Goal: Task Accomplishment & Management: Manage account settings

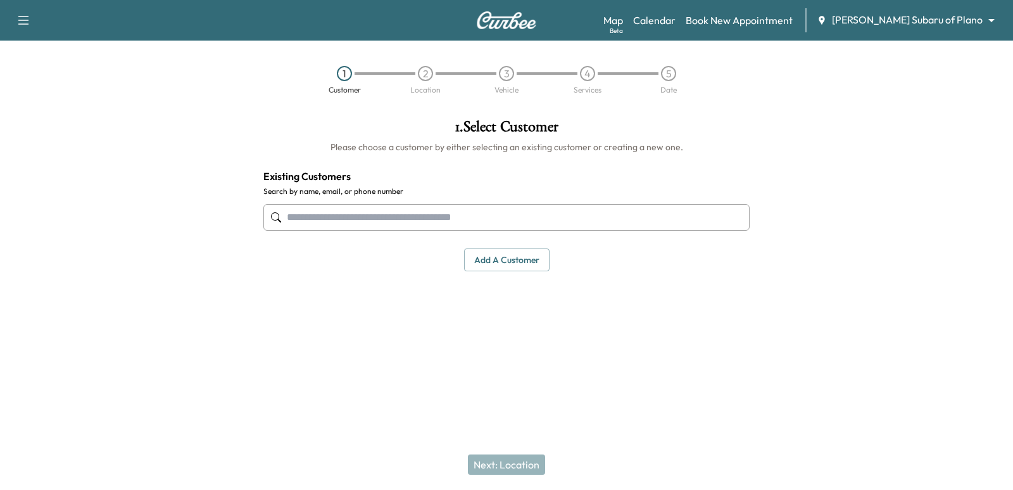
click at [921, 30] on div "Map Beta Calendar Book New Appointment [PERSON_NAME] Subaru of Plano ******** ​" at bounding box center [804, 20] width 400 height 24
click at [916, 24] on body "Support Log Out Map Beta Calendar Book New Appointment [PERSON_NAME] Subaru of …" at bounding box center [506, 245] width 1013 height 490
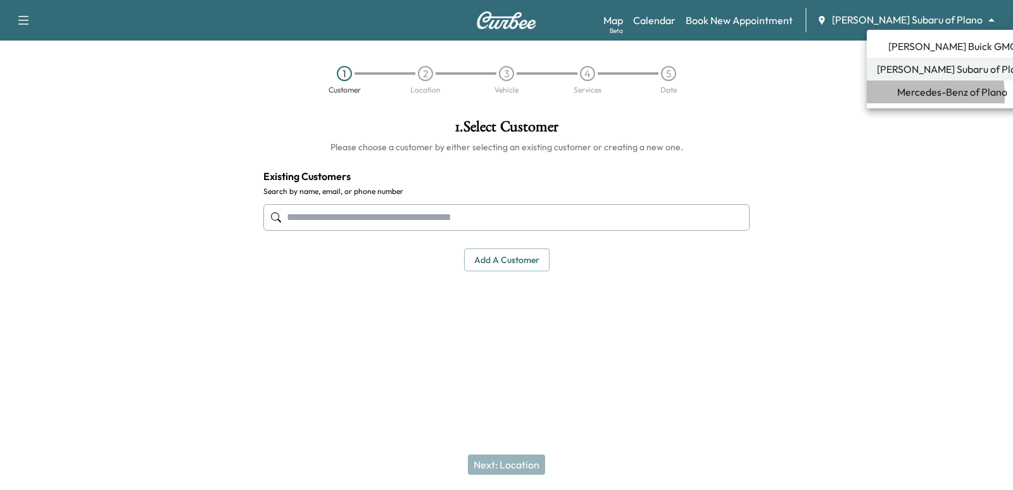
click at [902, 96] on span "Mercedes-Benz of Plano" at bounding box center [952, 91] width 110 height 15
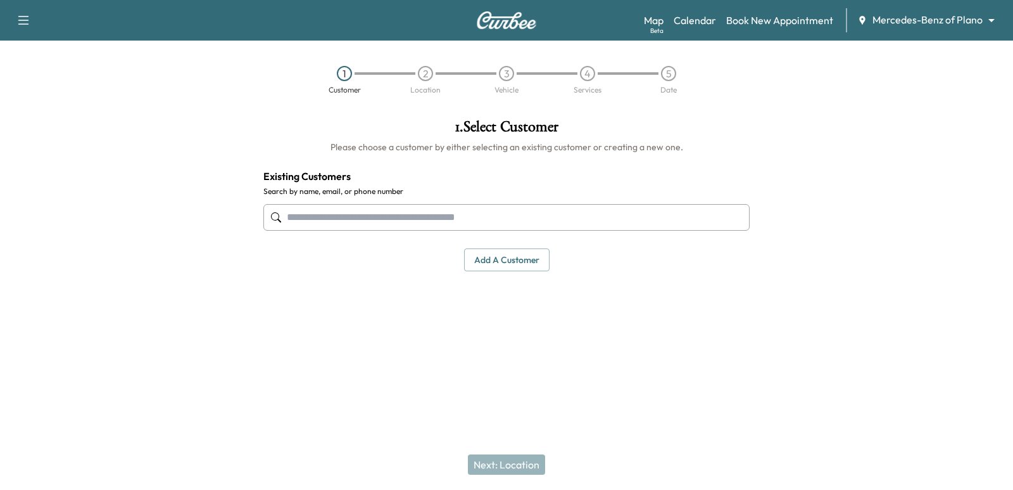
click at [317, 209] on input "text" at bounding box center [506, 217] width 486 height 27
click at [385, 213] on input "text" at bounding box center [506, 217] width 486 height 27
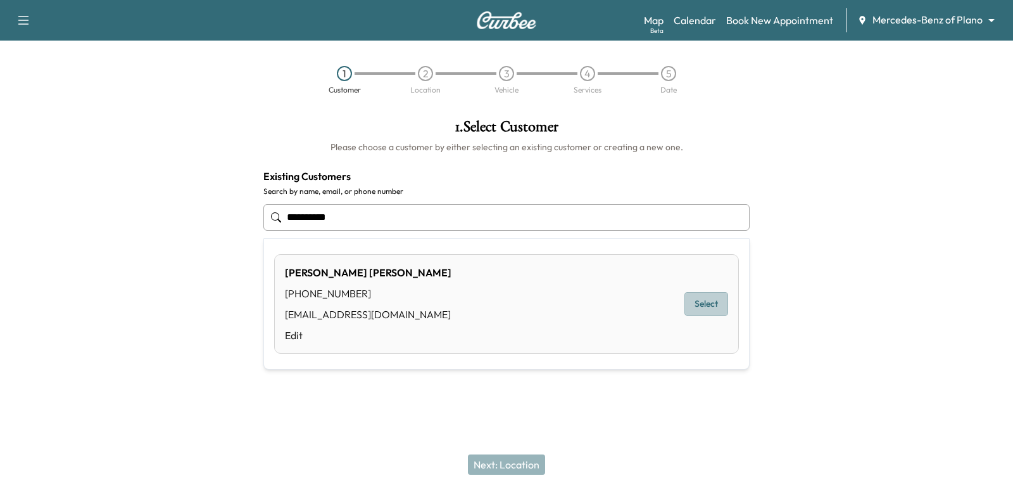
click at [701, 305] on button "Select" at bounding box center [707, 303] width 44 height 23
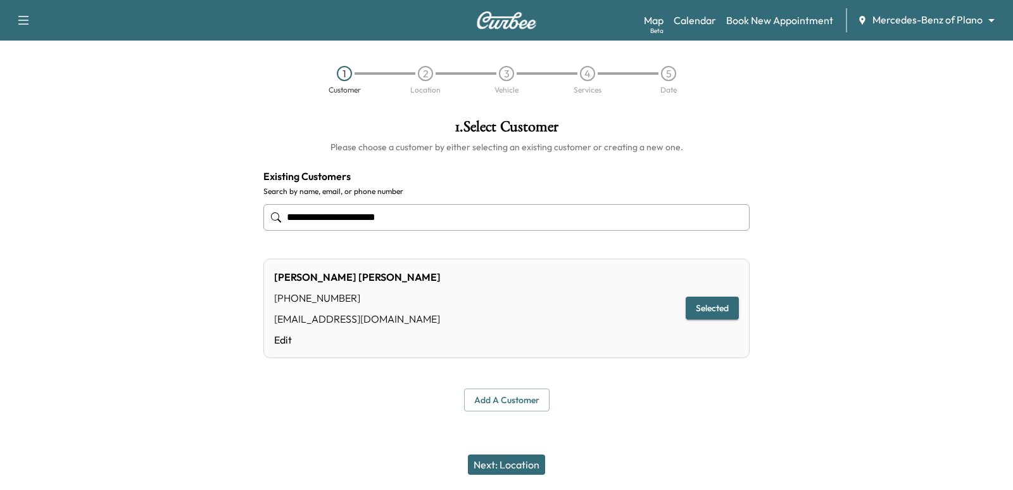
type input "**********"
click at [492, 470] on button "Next: Location" at bounding box center [506, 464] width 77 height 20
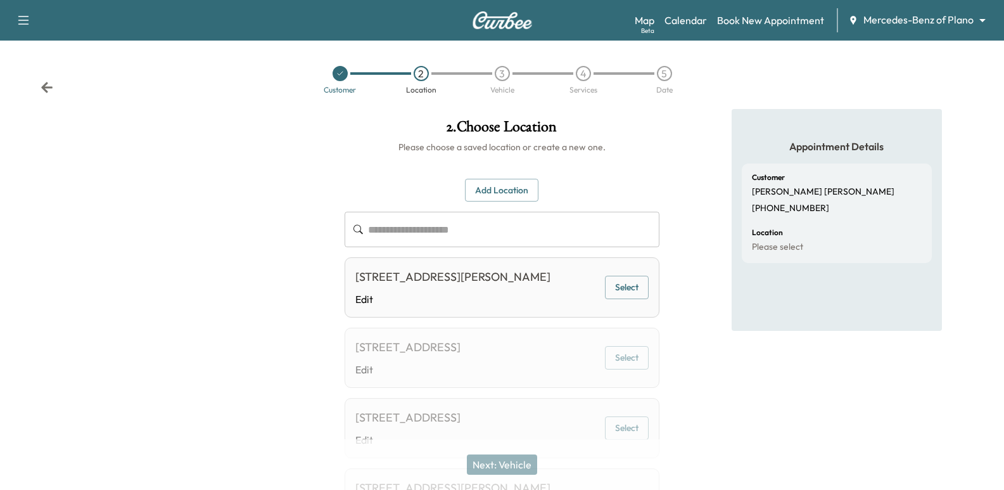
click at [840, 211] on div "Customer [PERSON_NAME] [PHONE_NUMBER]" at bounding box center [837, 194] width 170 height 40
click at [837, 249] on div "Location Please select" at bounding box center [837, 241] width 170 height 24
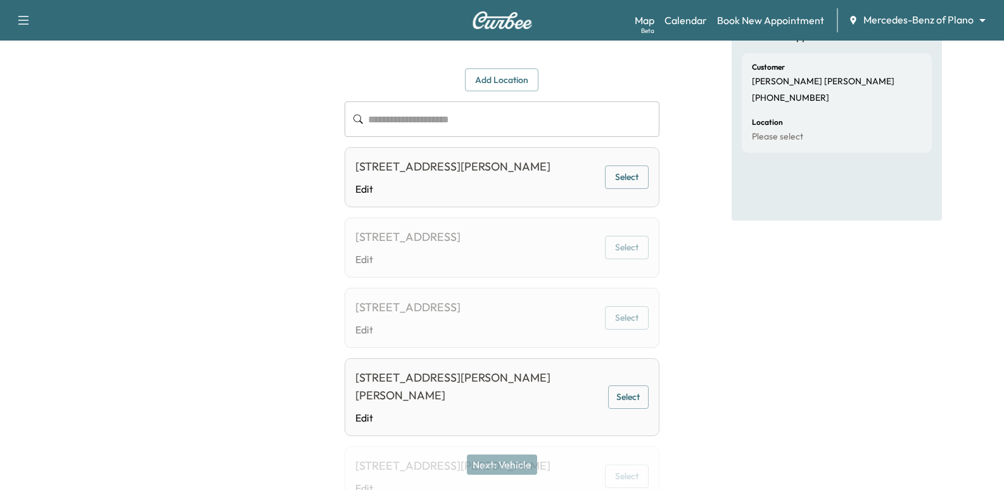
scroll to position [127, 0]
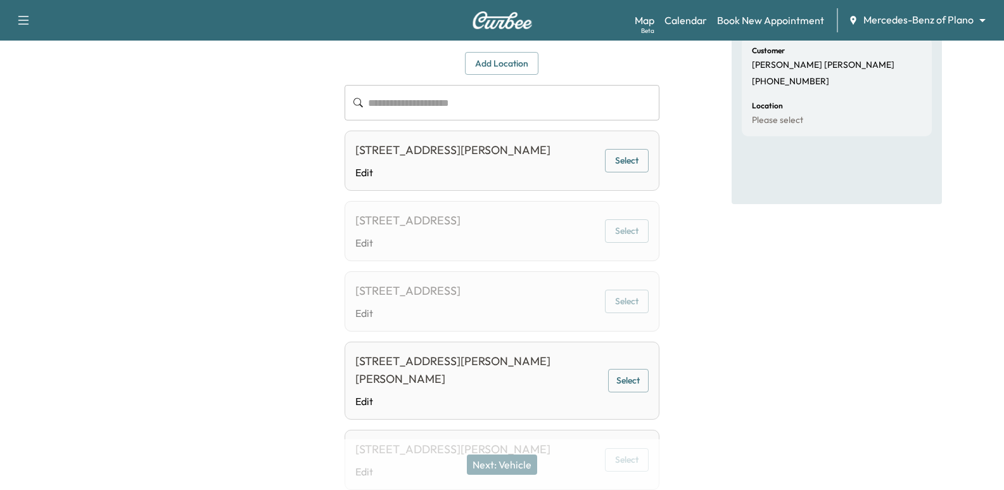
click at [726, 290] on div "Appointment Details Customer [PERSON_NAME] [PHONE_NUMBER] Location Please select" at bounding box center [836, 455] width 334 height 947
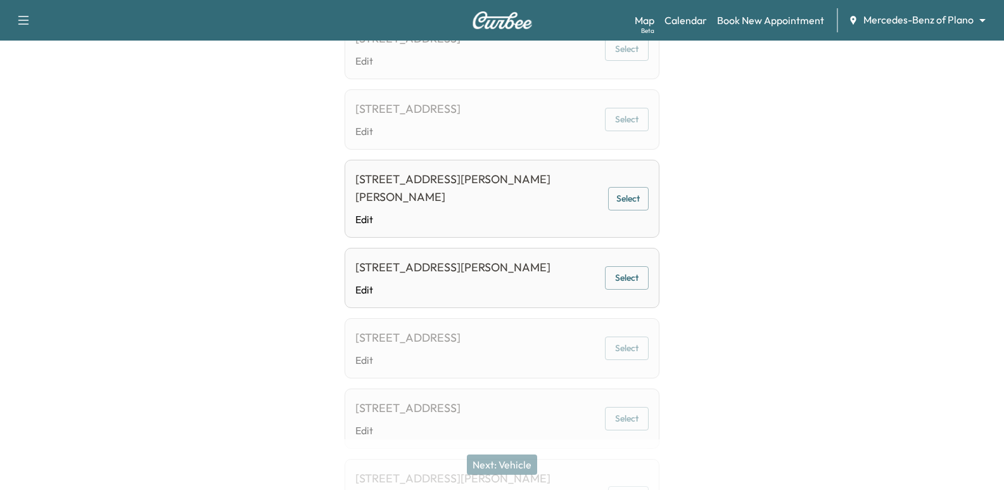
scroll to position [0, 0]
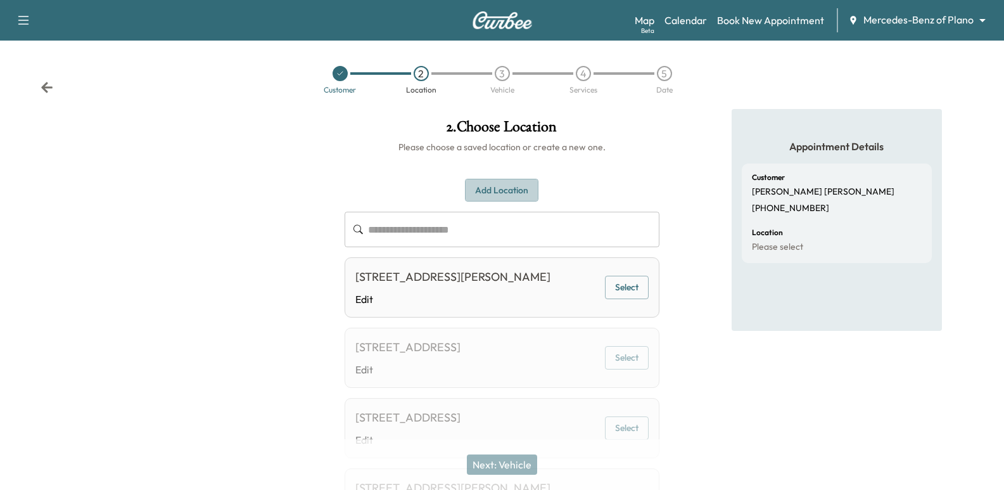
click at [509, 193] on button "Add Location" at bounding box center [501, 190] width 73 height 23
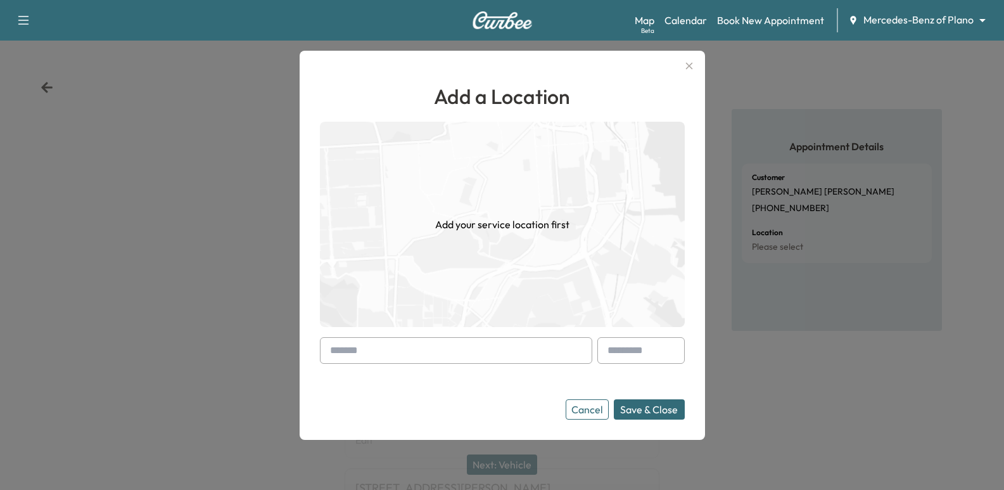
click at [477, 366] on form "Cancel Save & Close" at bounding box center [502, 378] width 365 height 82
click at [457, 339] on input "text" at bounding box center [456, 350] width 272 height 27
click at [466, 346] on input "text" at bounding box center [456, 350] width 272 height 27
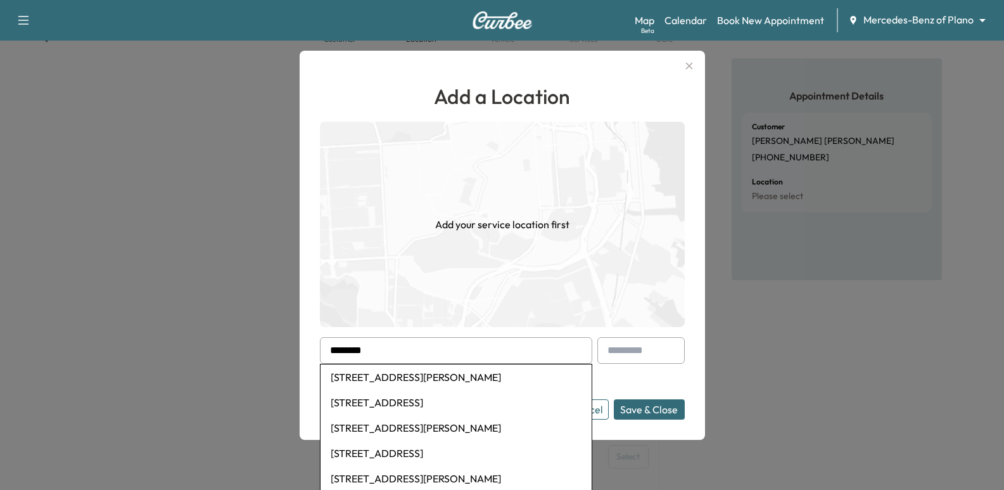
scroll to position [127, 0]
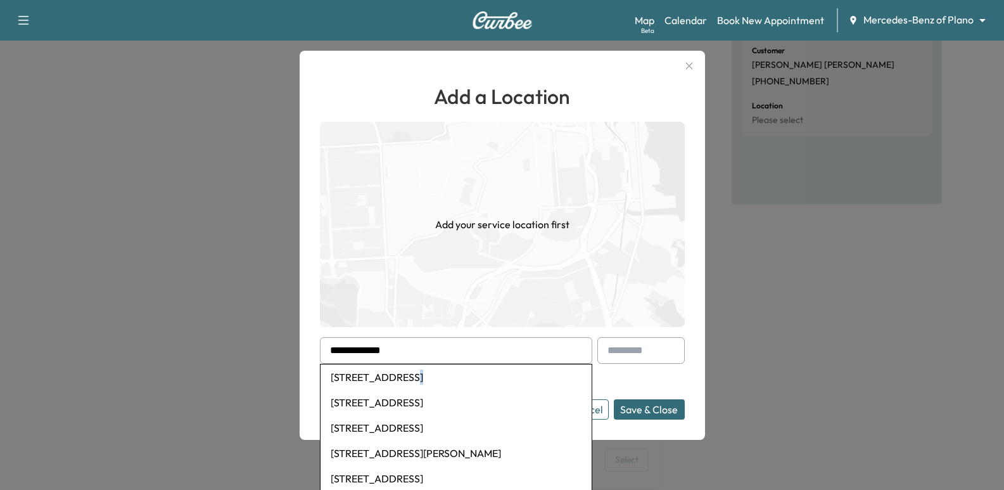
click at [411, 374] on li "[STREET_ADDRESS]" at bounding box center [455, 376] width 271 height 25
type input "**********"
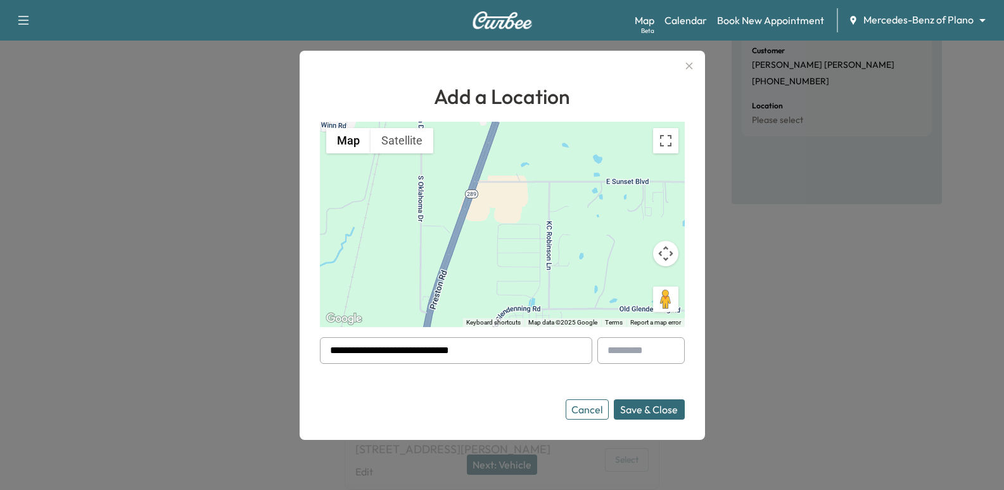
click at [661, 407] on button "Save & Close" at bounding box center [649, 409] width 71 height 20
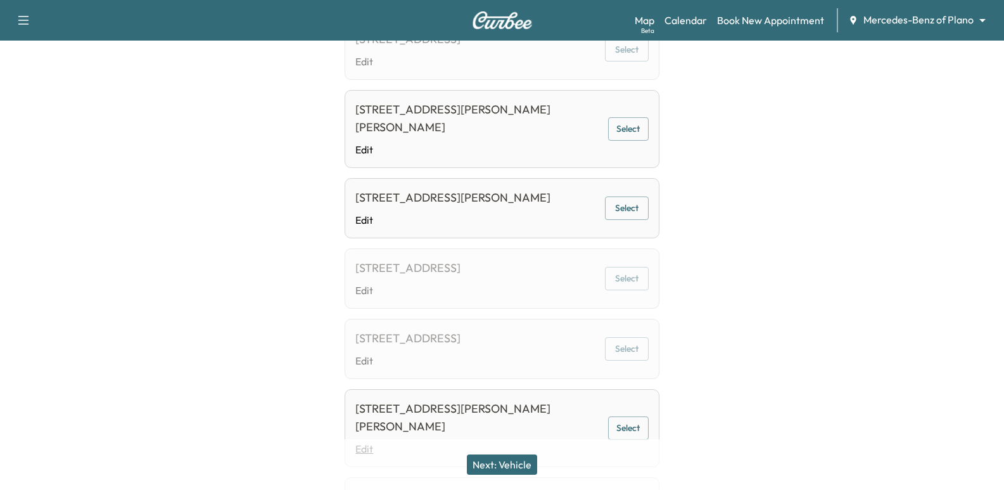
scroll to position [507, 0]
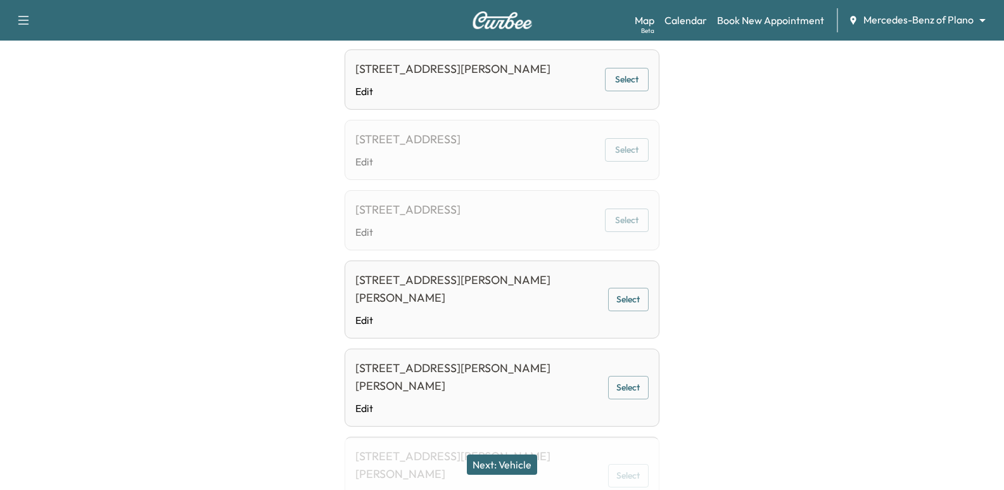
click at [528, 462] on button "Next: Vehicle" at bounding box center [502, 464] width 70 height 20
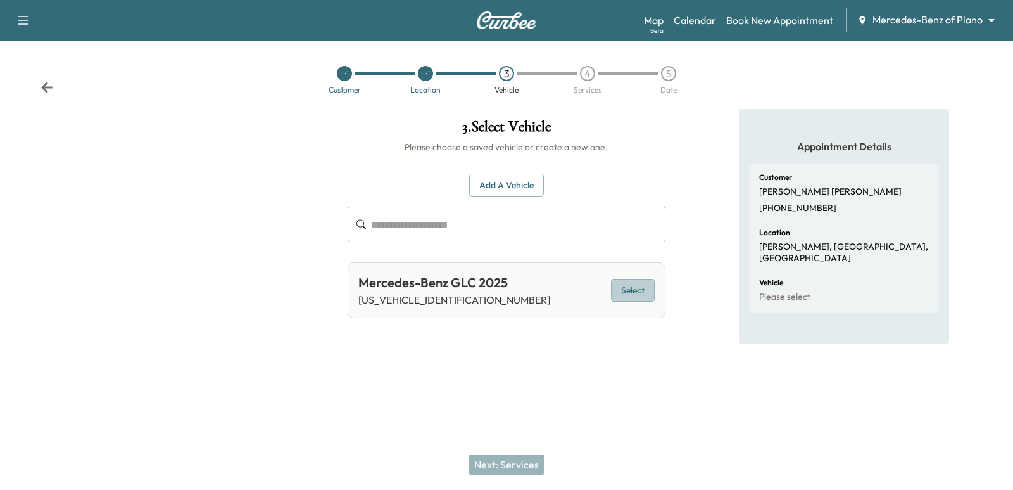
click at [618, 281] on button "Select" at bounding box center [633, 290] width 44 height 23
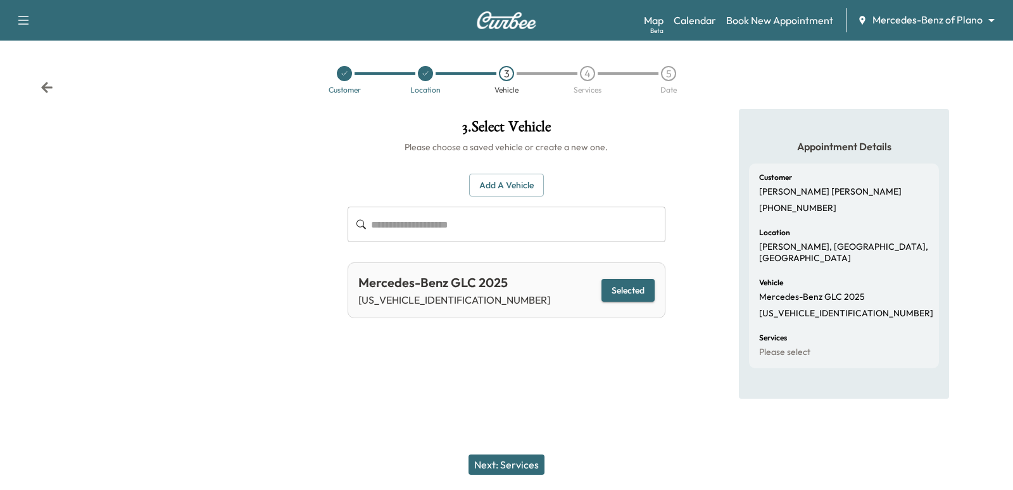
click at [509, 466] on button "Next: Services" at bounding box center [507, 464] width 76 height 20
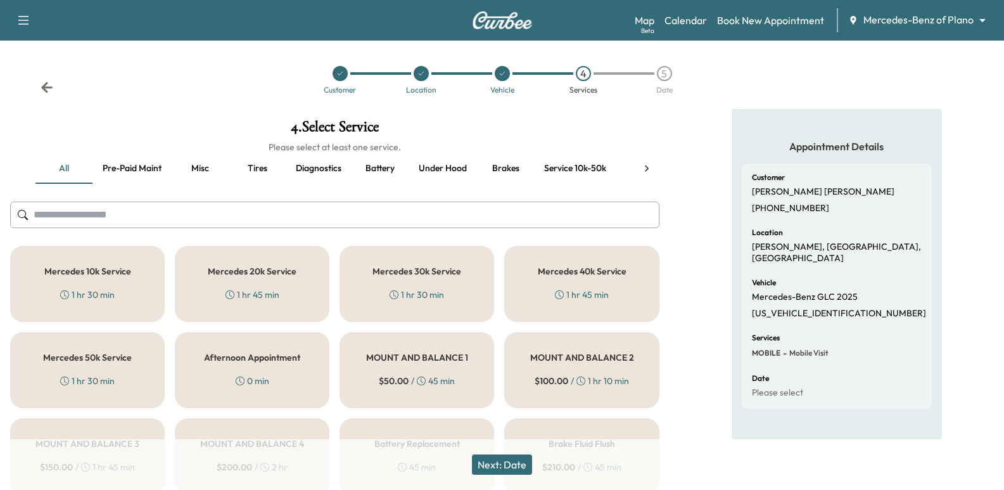
click at [241, 149] on h6 "Please select at least one service." at bounding box center [334, 147] width 649 height 13
click at [255, 167] on button "Tires" at bounding box center [257, 168] width 57 height 30
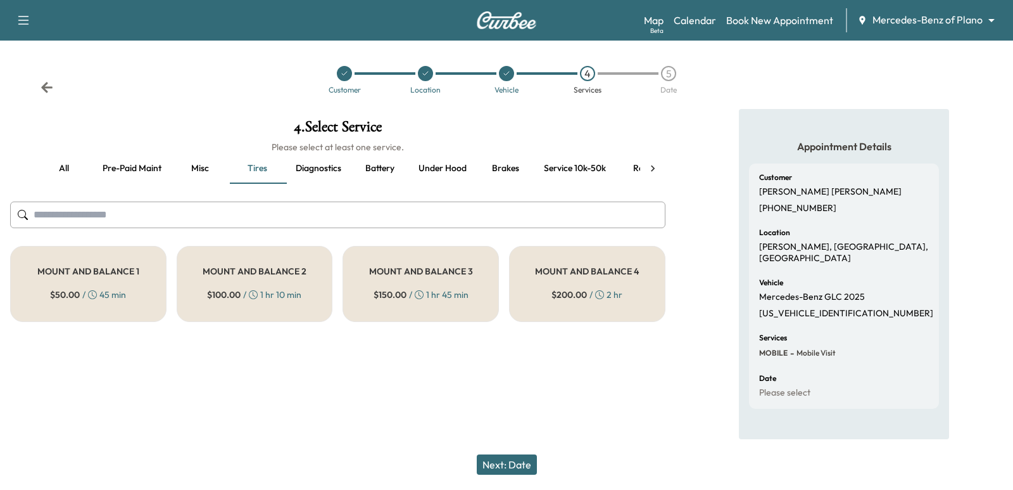
click at [262, 211] on input "text" at bounding box center [337, 214] width 655 height 27
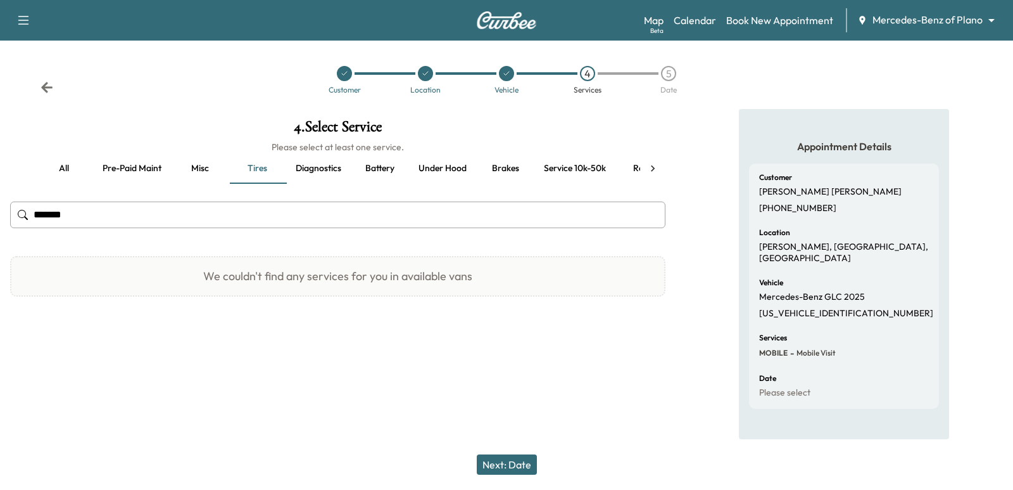
click at [58, 175] on button "all" at bounding box center [63, 168] width 57 height 30
click at [111, 206] on input "*******" at bounding box center [337, 214] width 655 height 27
type input "*"
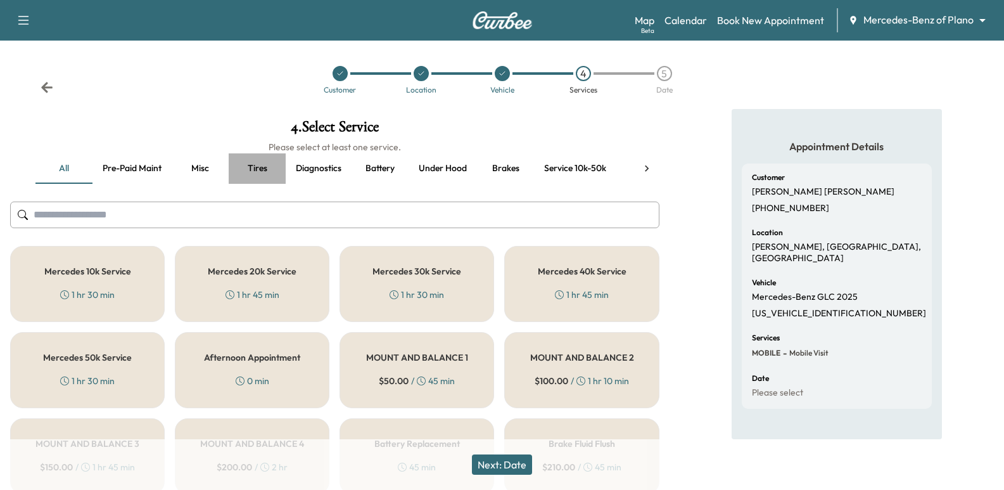
drag, startPoint x: 278, startPoint y: 161, endPoint x: 300, endPoint y: 170, distance: 23.9
click at [279, 161] on button "Tires" at bounding box center [257, 168] width 57 height 30
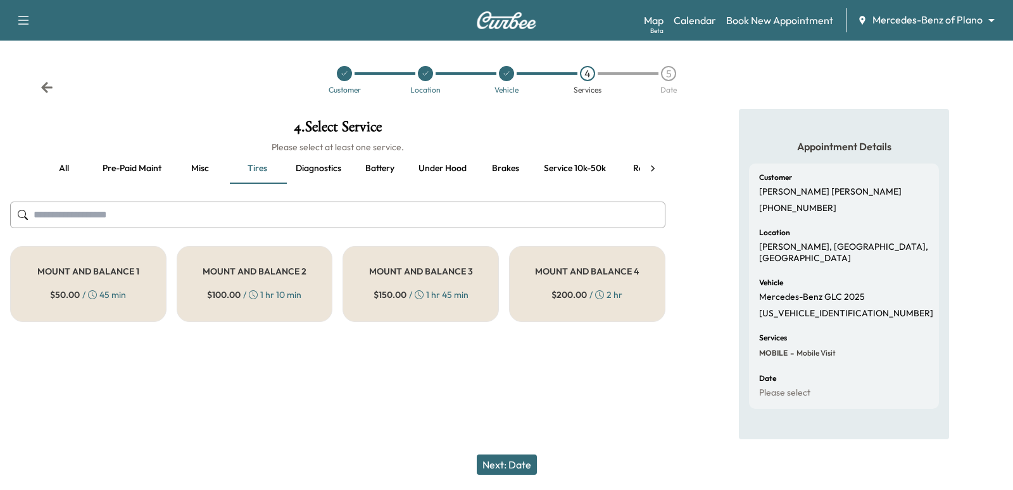
click at [374, 168] on button "Battery" at bounding box center [379, 168] width 57 height 30
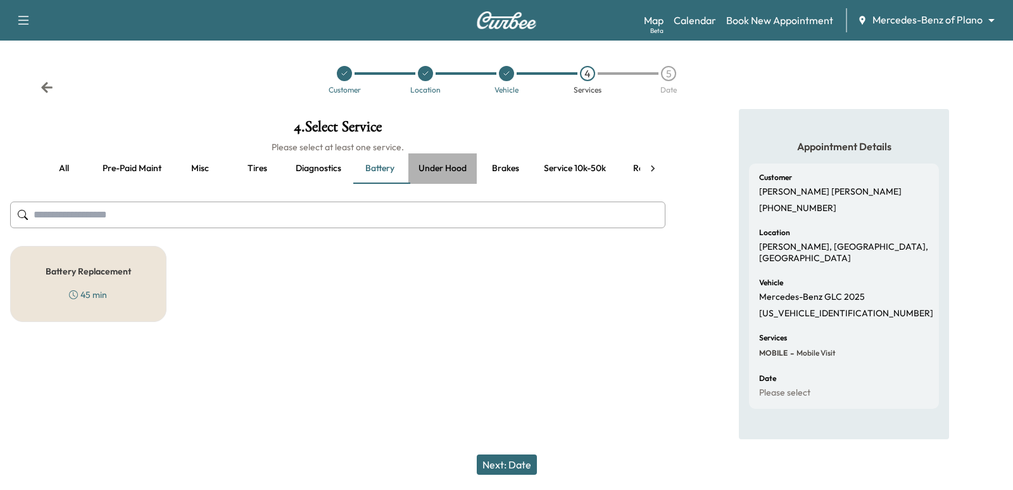
click at [446, 172] on button "Under hood" at bounding box center [442, 168] width 68 height 30
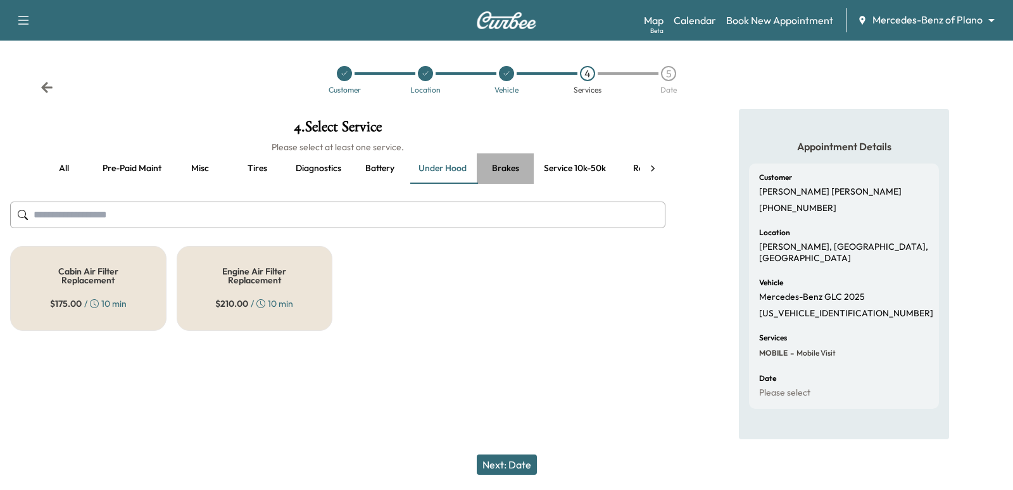
click at [519, 165] on button "Brakes" at bounding box center [505, 168] width 57 height 30
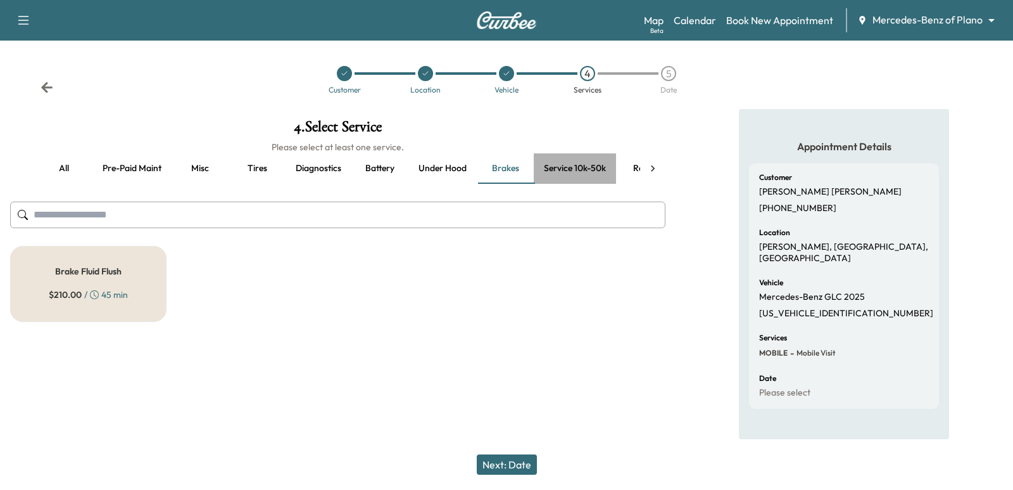
click at [560, 168] on button "Service 10k-50k" at bounding box center [575, 168] width 82 height 30
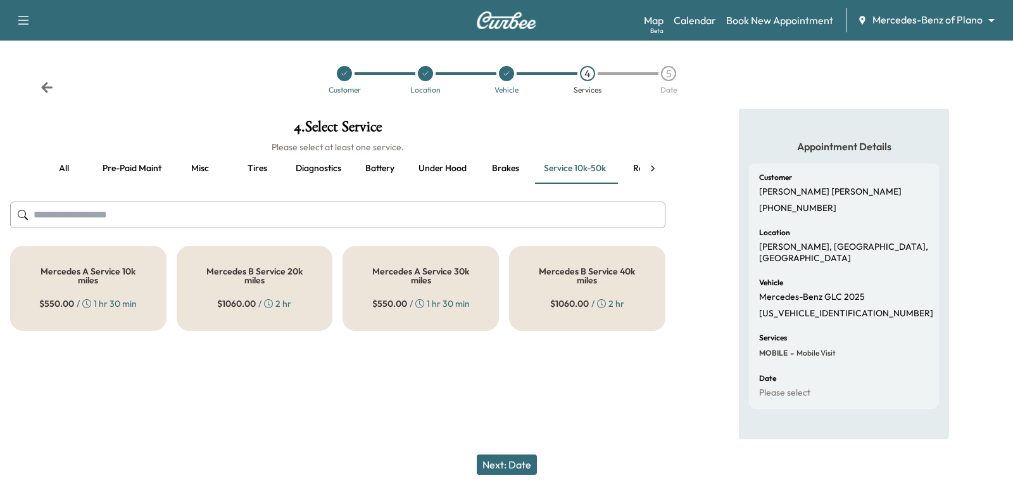
click at [628, 163] on button "Recall" at bounding box center [644, 168] width 57 height 30
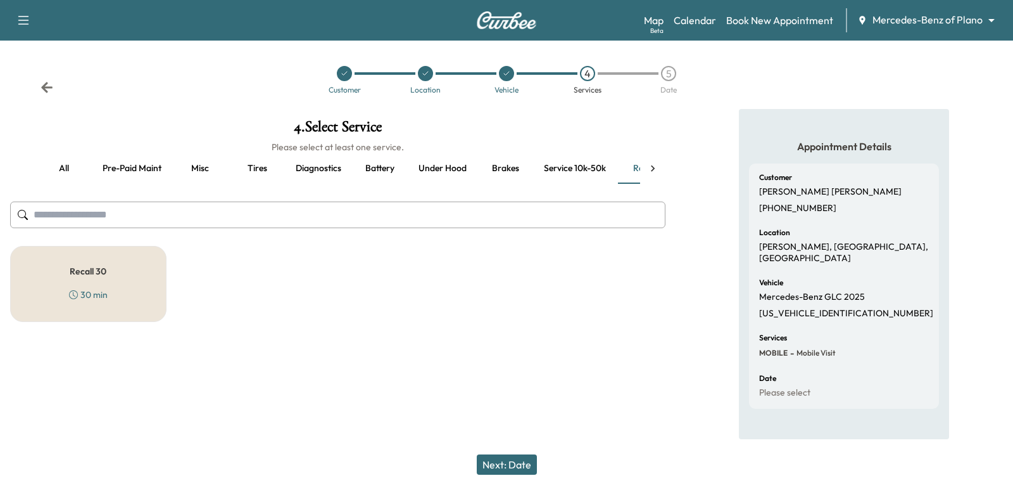
scroll to position [0, 35]
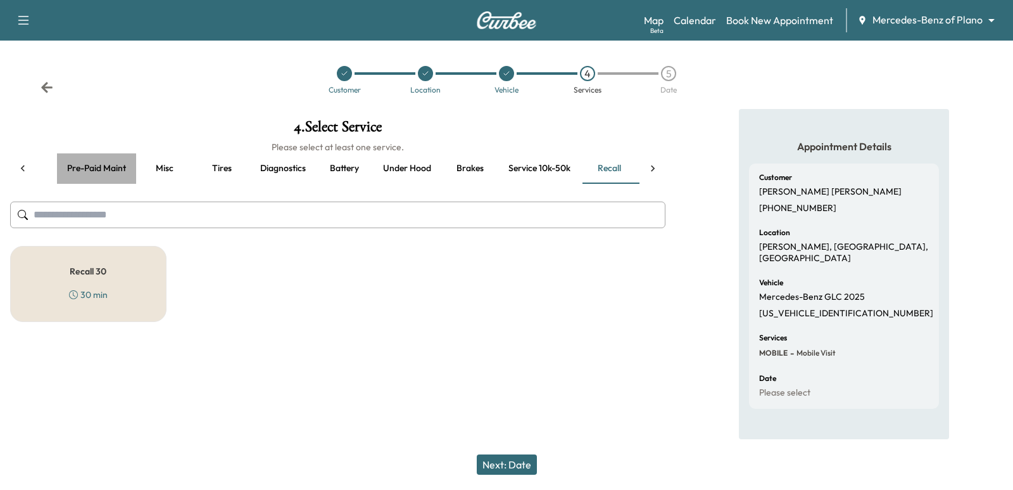
click at [114, 173] on button "Pre-paid maint" at bounding box center [96, 168] width 79 height 30
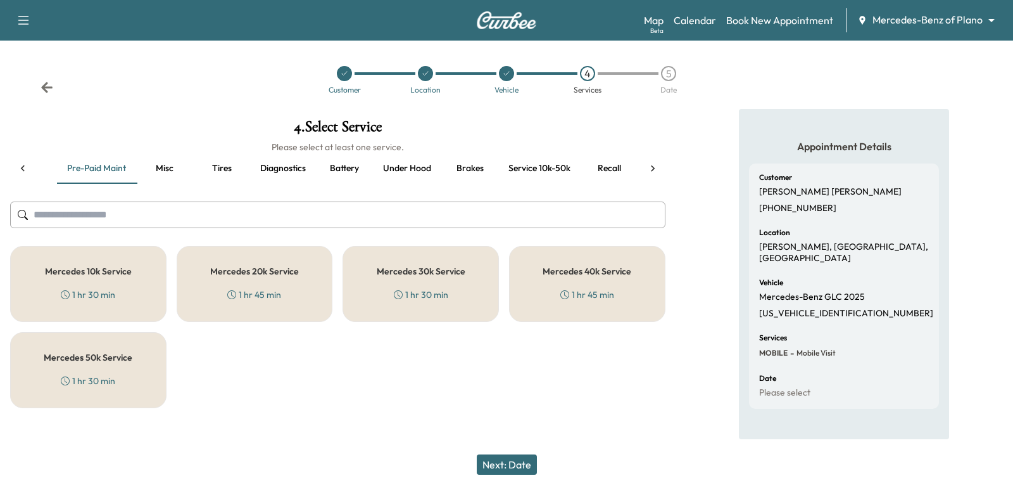
click at [179, 169] on button "Misc" at bounding box center [164, 168] width 57 height 30
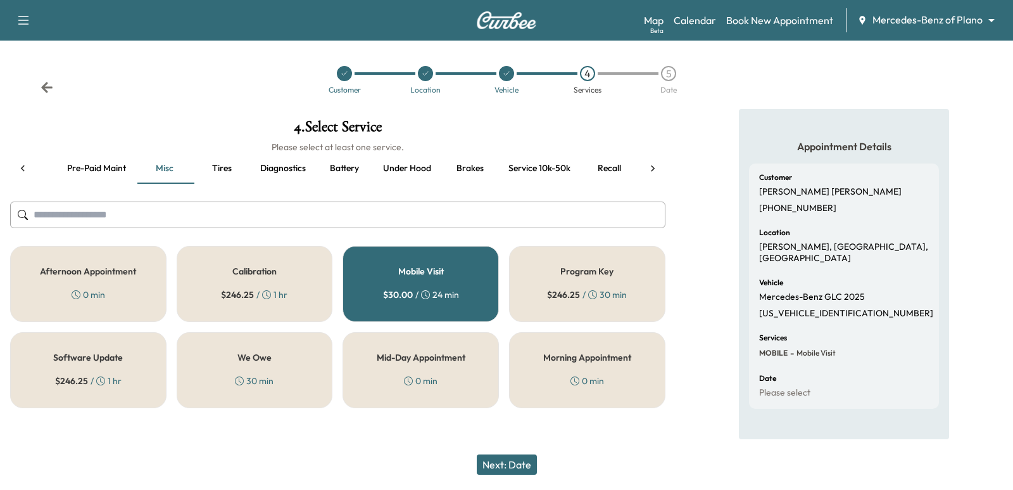
click at [213, 170] on button "Tires" at bounding box center [221, 168] width 57 height 30
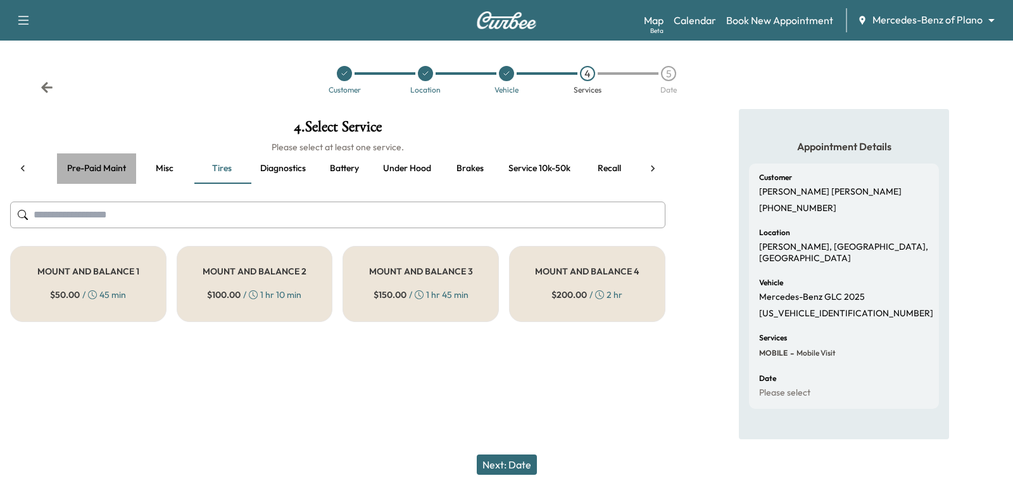
click at [111, 167] on button "Pre-paid maint" at bounding box center [96, 168] width 79 height 30
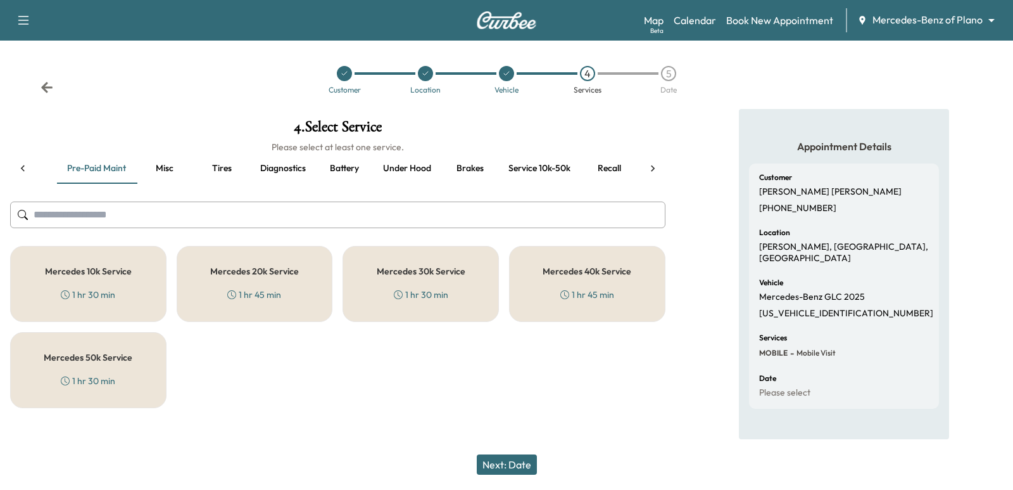
click at [32, 167] on div at bounding box center [22, 168] width 25 height 30
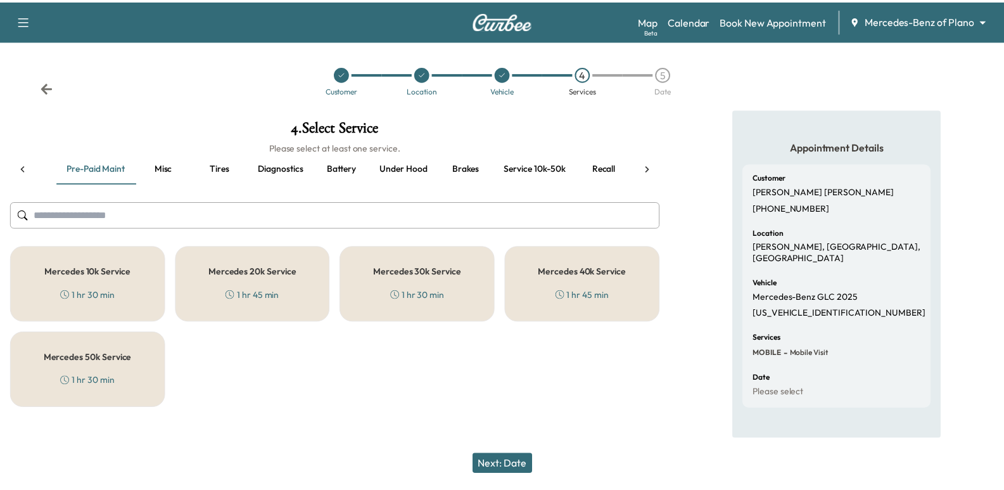
scroll to position [0, 0]
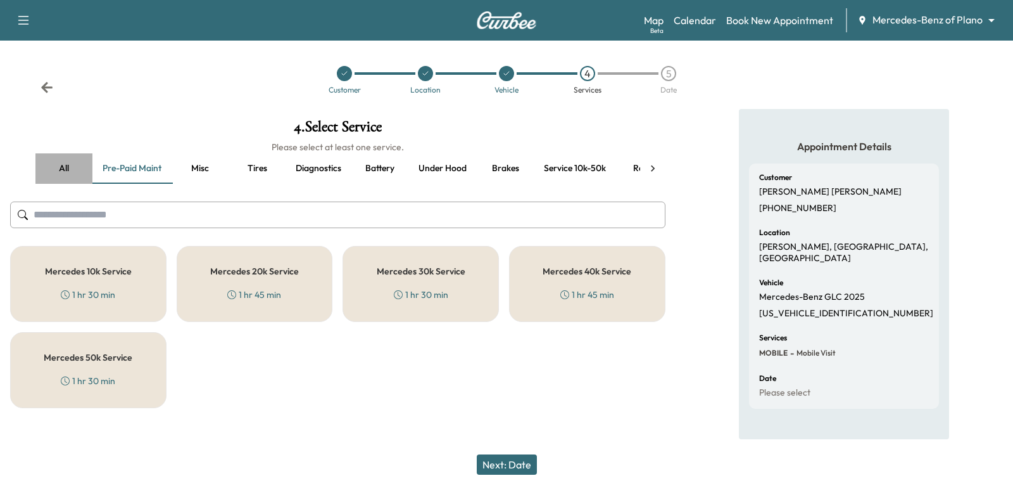
click at [68, 174] on button "all" at bounding box center [63, 168] width 57 height 30
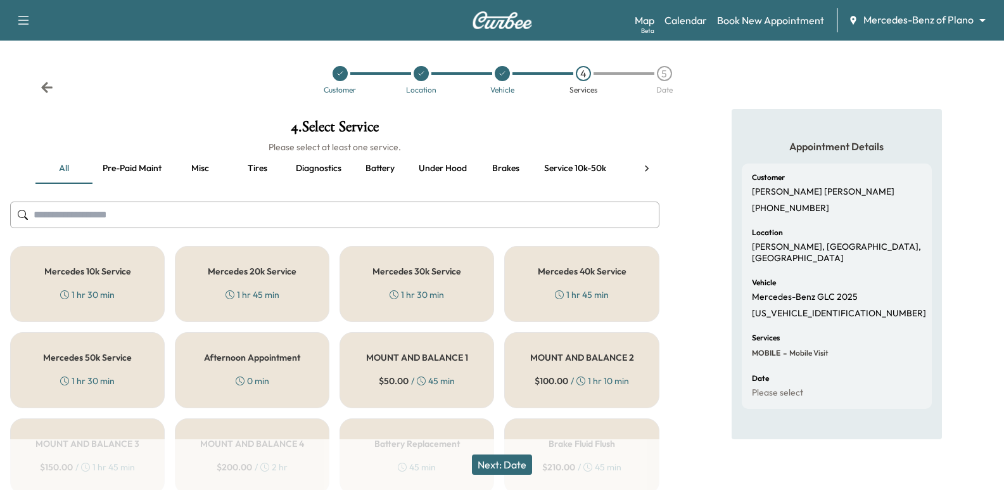
click at [165, 212] on input "text" at bounding box center [334, 214] width 649 height 27
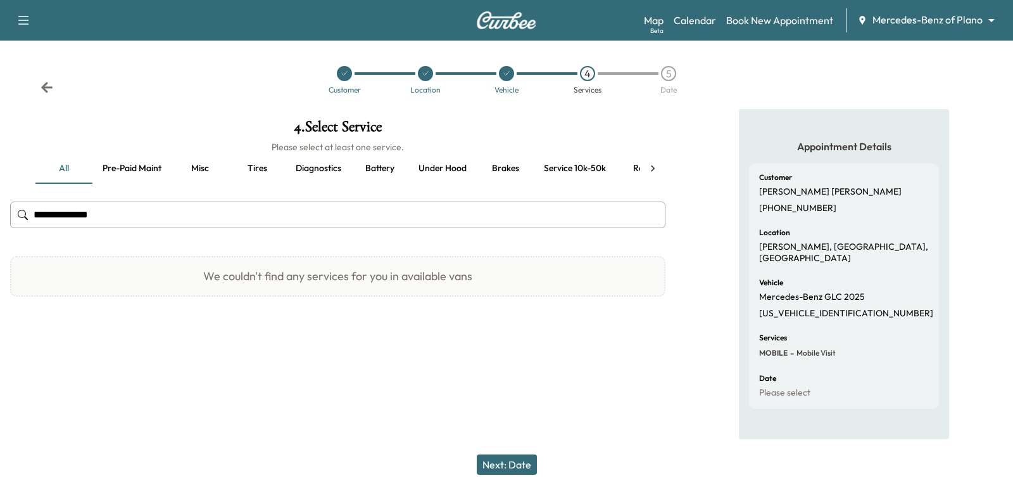
type input "**********"
click at [691, 20] on link "Calendar" at bounding box center [695, 20] width 42 height 15
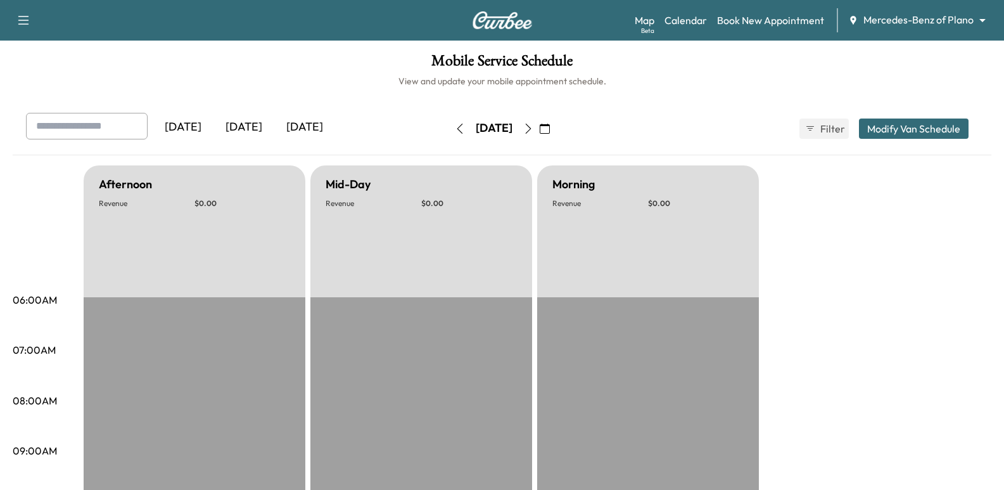
click at [105, 122] on input "text" at bounding box center [87, 126] width 122 height 27
type input "**********"
click at [98, 120] on input "text" at bounding box center [87, 126] width 122 height 27
click at [96, 134] on input "**********" at bounding box center [87, 126] width 122 height 27
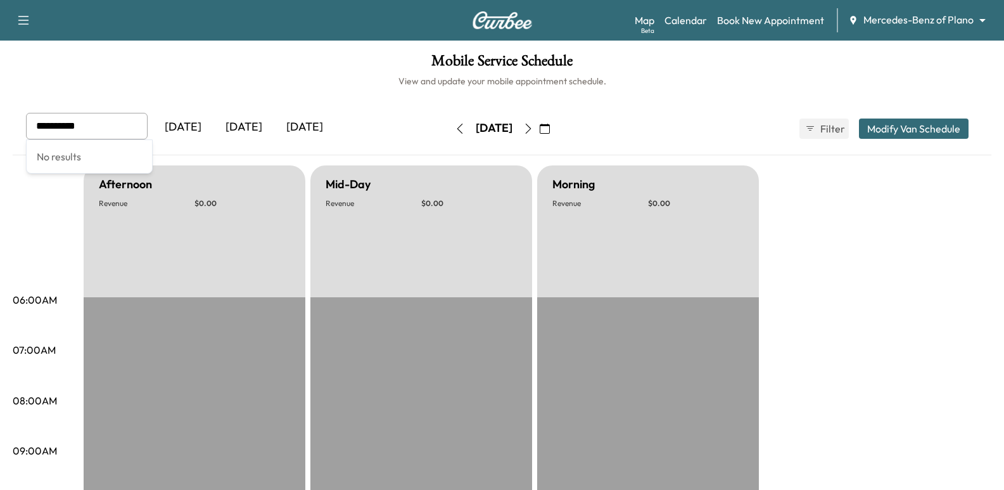
click at [96, 134] on input "**********" at bounding box center [87, 126] width 122 height 27
type input "**********"
click at [933, 28] on div "Map Beta Calendar Book New Appointment Mercedes-Benz of Plano ******** ​" at bounding box center [814, 20] width 359 height 24
click at [932, 22] on body "Support Log Out Map Beta Calendar Book New Appointment Mercedes-Benz of Plano *…" at bounding box center [502, 245] width 1004 height 490
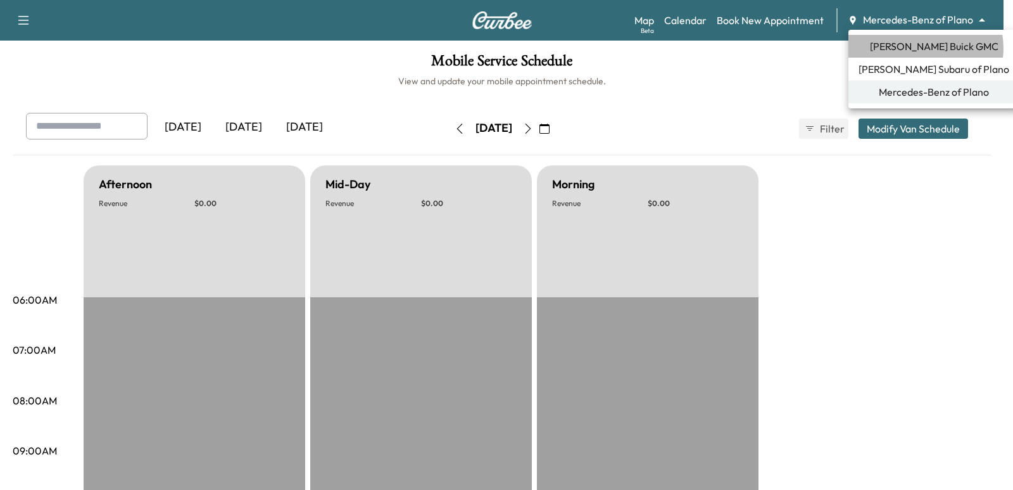
click at [925, 48] on span "[PERSON_NAME] Buick GMC" at bounding box center [934, 46] width 129 height 15
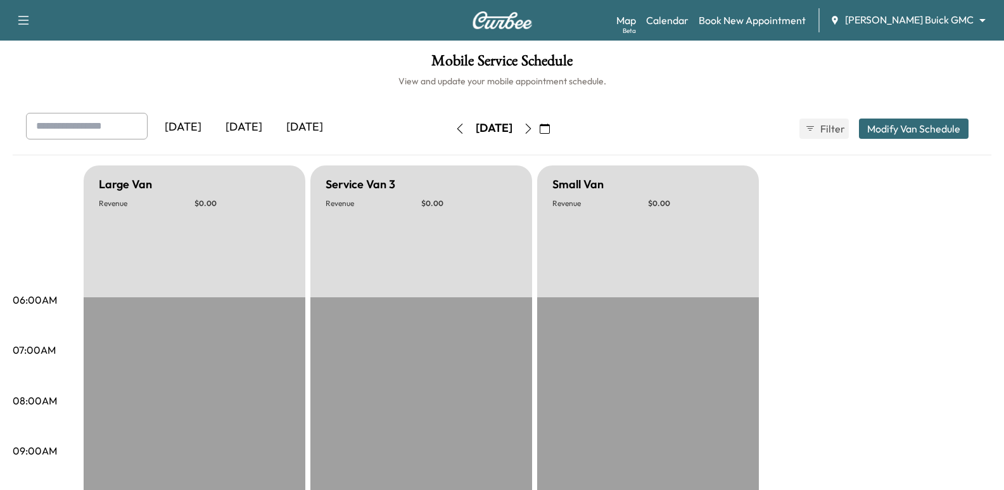
click at [550, 130] on icon "button" at bounding box center [545, 128] width 10 height 10
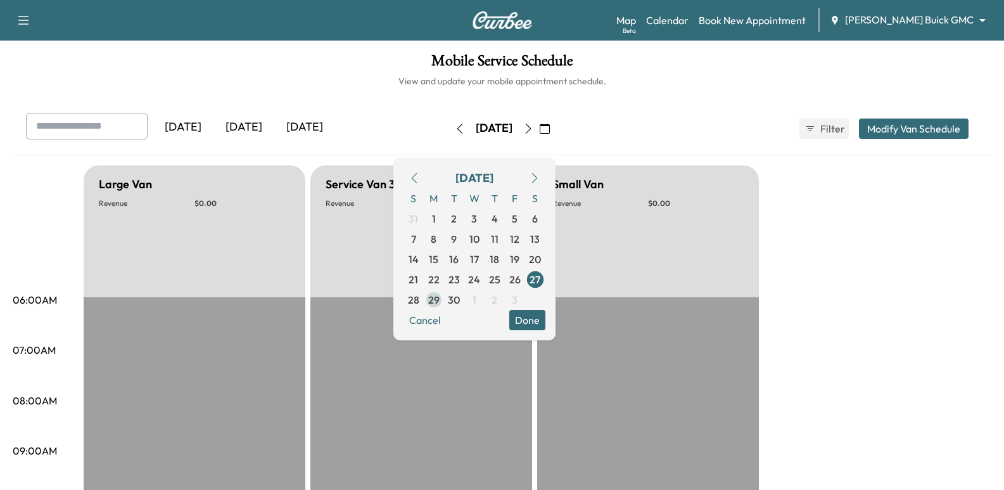
click at [439, 299] on span "29" at bounding box center [433, 299] width 11 height 15
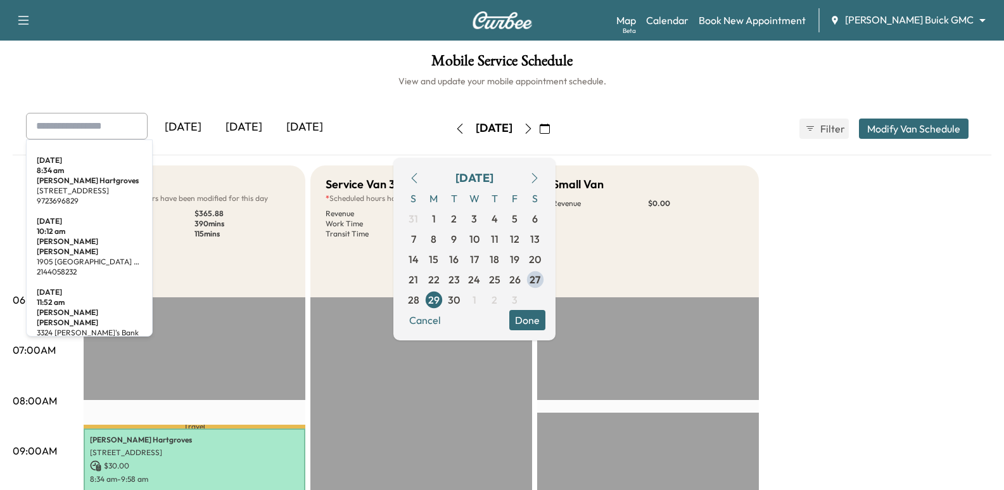
click at [72, 122] on input "text" at bounding box center [87, 126] width 122 height 27
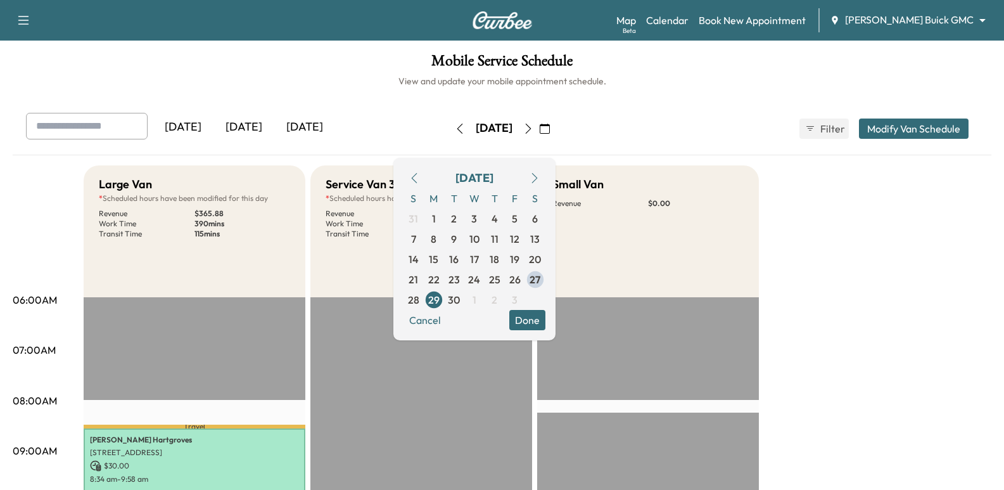
paste input "**********"
type input "**********"
click at [460, 295] on span "30" at bounding box center [454, 299] width 12 height 15
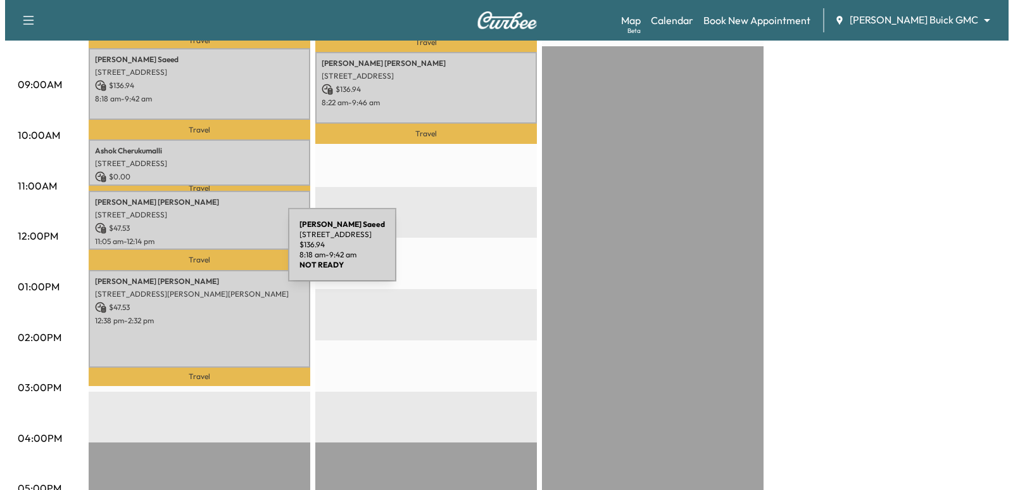
scroll to position [127, 0]
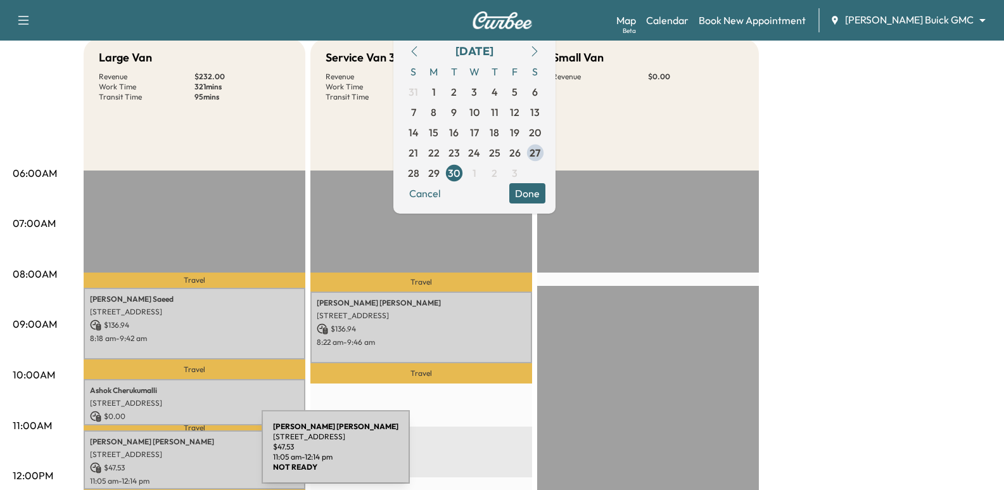
click at [167, 454] on p "[STREET_ADDRESS]" at bounding box center [194, 454] width 209 height 10
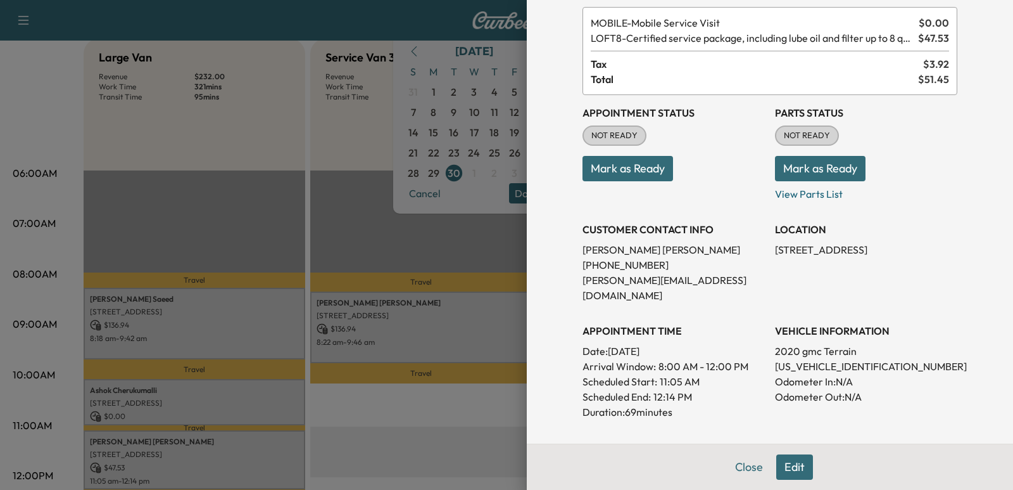
scroll to position [63, 0]
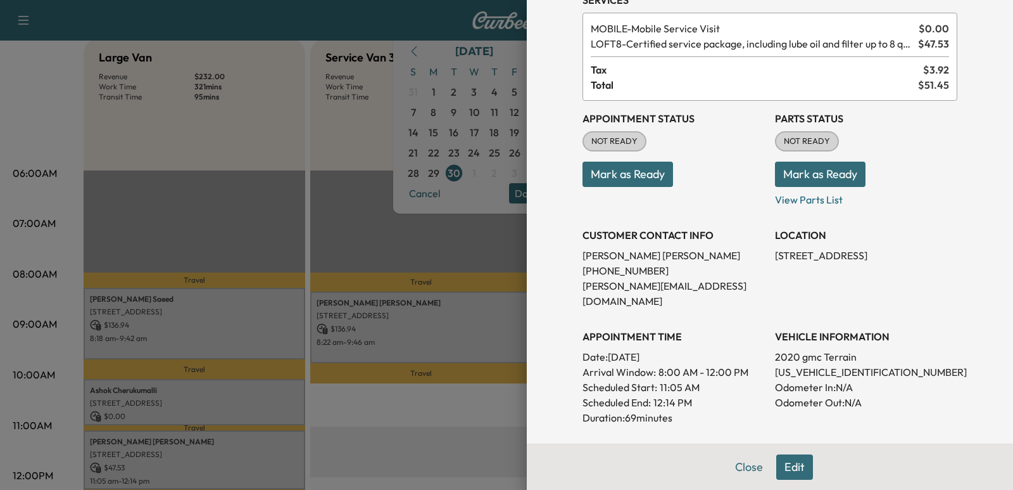
click at [780, 463] on button "Edit" at bounding box center [794, 466] width 37 height 25
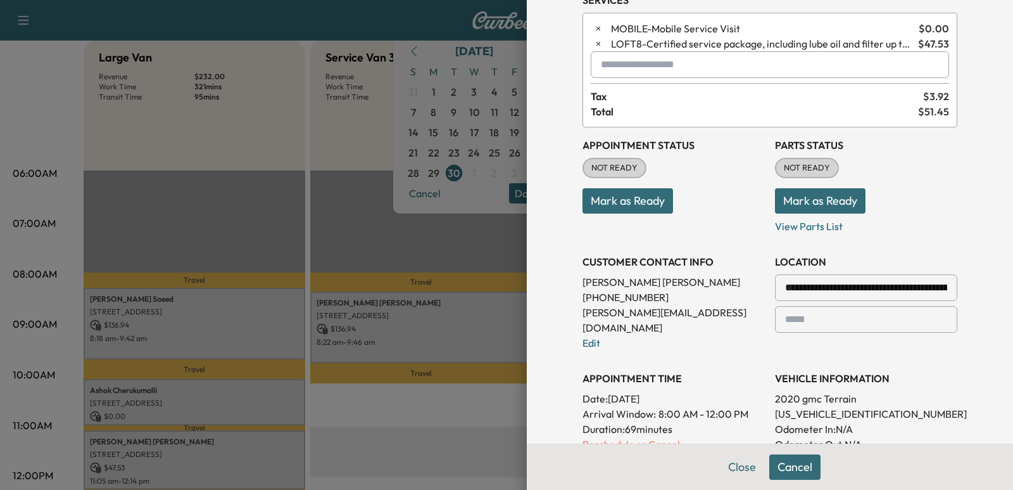
scroll to position [190, 0]
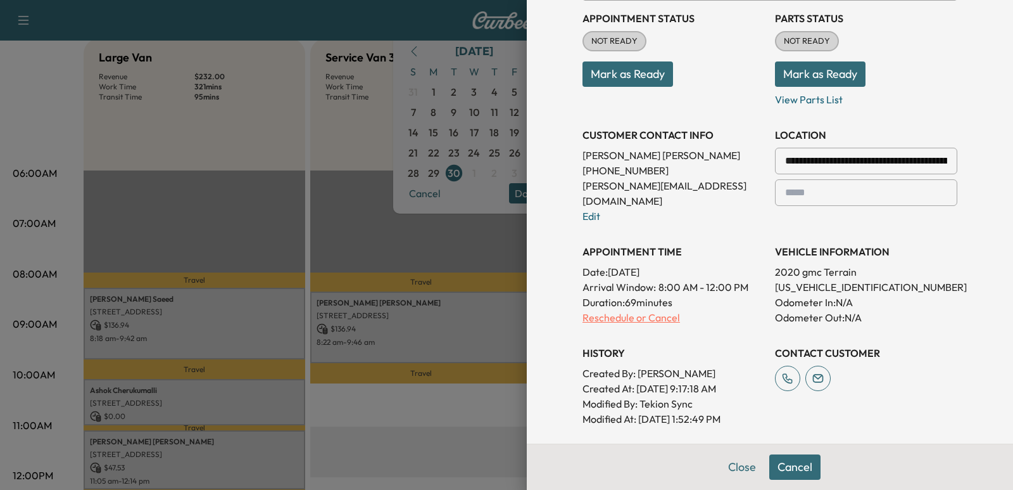
click at [619, 310] on p "Reschedule or Cancel" at bounding box center [674, 317] width 182 height 15
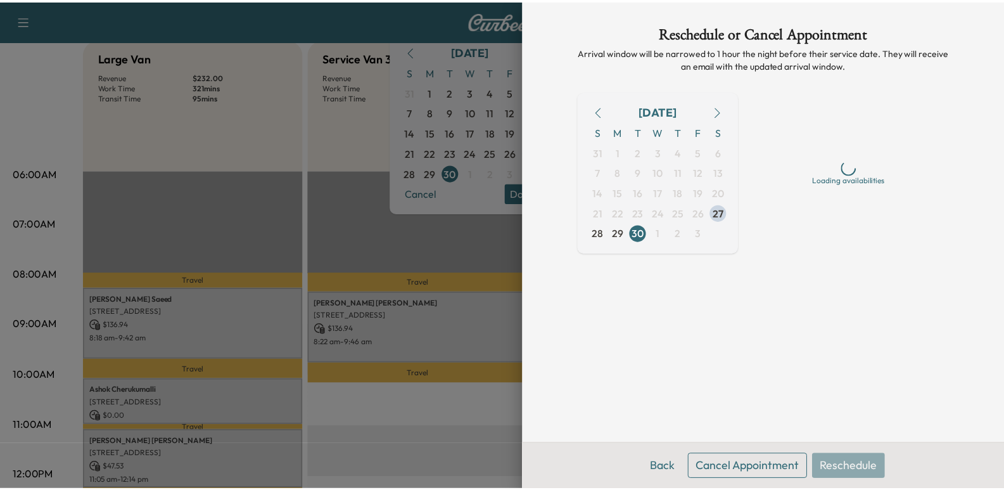
scroll to position [0, 0]
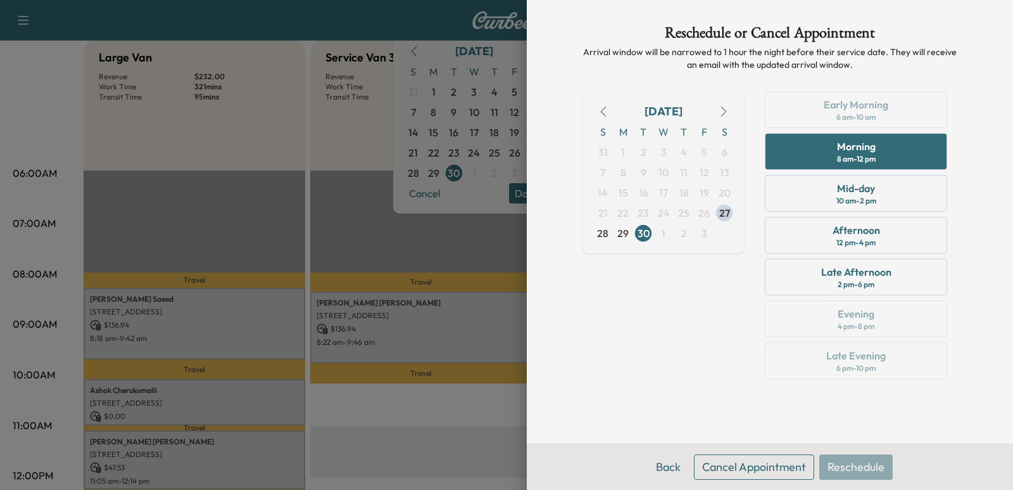
click at [752, 467] on button "Cancel Appointment" at bounding box center [754, 466] width 120 height 25
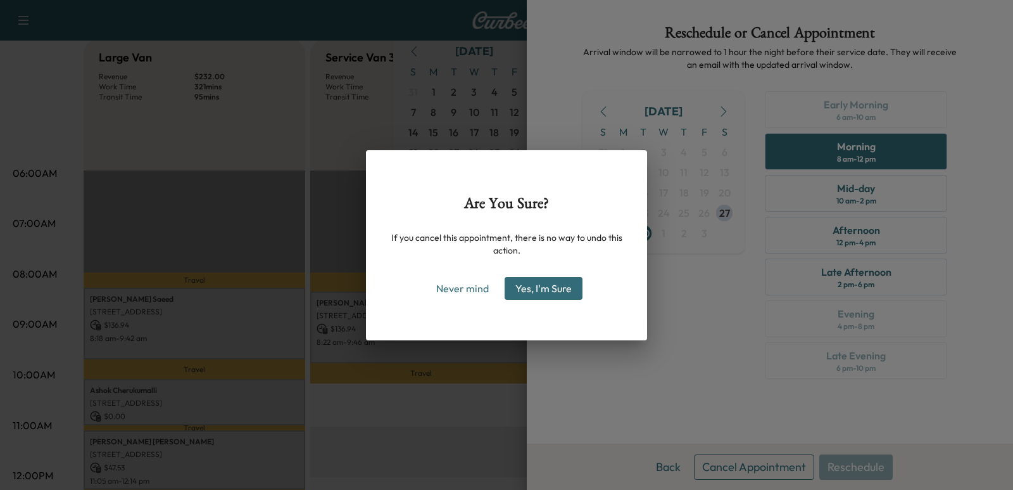
click at [552, 281] on button "Yes, I'm Sure" at bounding box center [544, 288] width 78 height 23
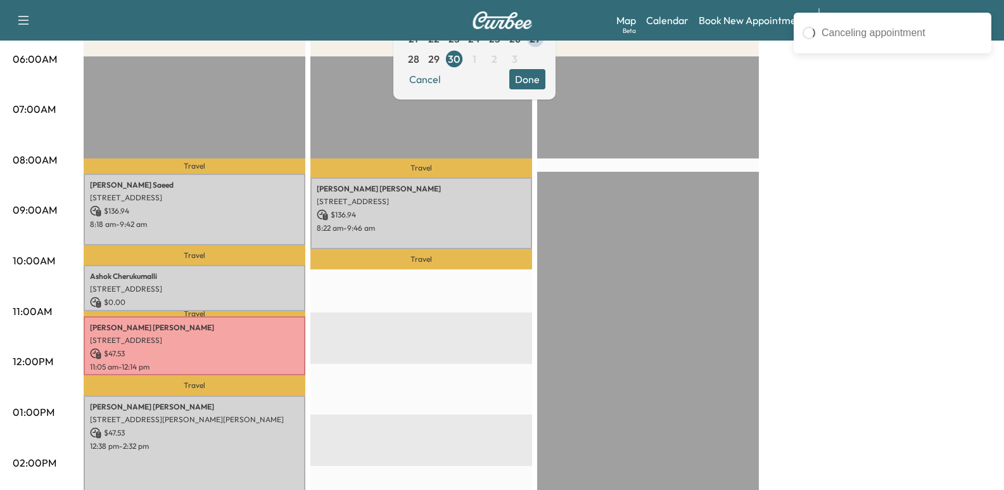
scroll to position [253, 0]
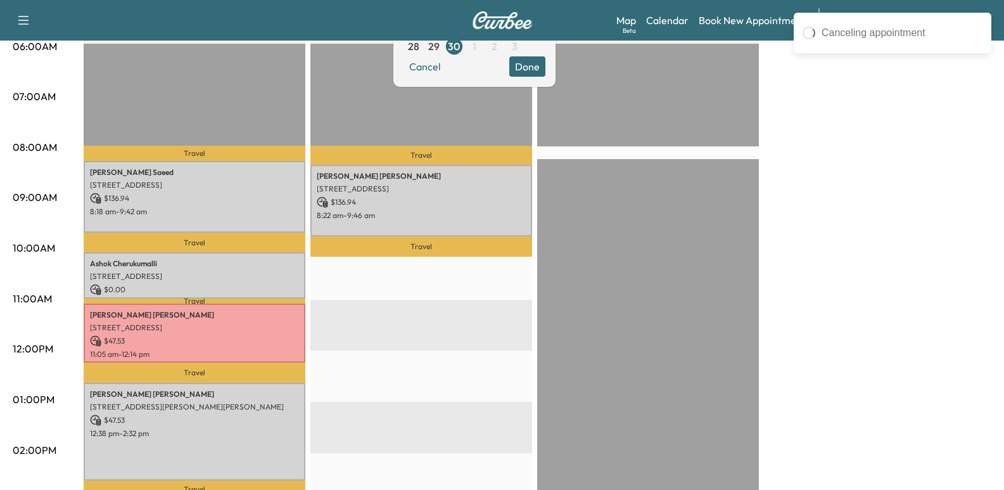
click at [346, 351] on div "Travel [PERSON_NAME] [STREET_ADDRESS] $ 136.94 8:22 am - 9:46 am Travel EST Sta…" at bounding box center [421, 453] width 222 height 818
